Goal: Find contact information: Find contact information

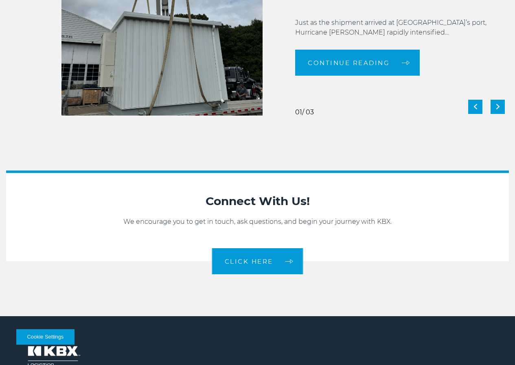
scroll to position [1762, 0]
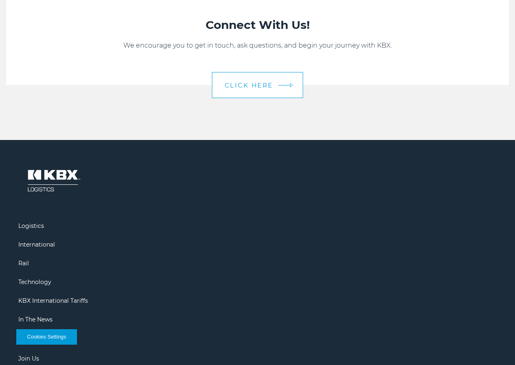
click at [264, 98] on link "CLICK HERE" at bounding box center [257, 85] width 91 height 26
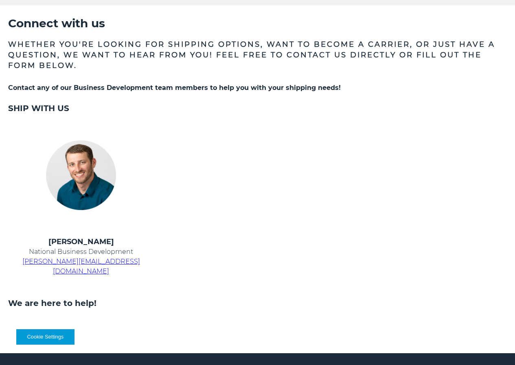
scroll to position [480, 0]
